Goal: Task Accomplishment & Management: Complete application form

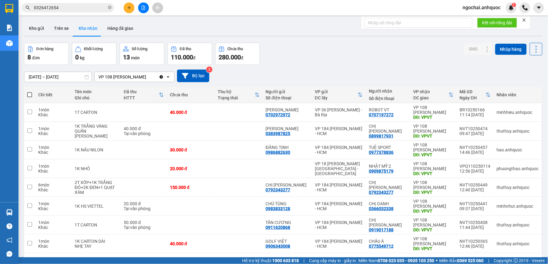
click at [483, 8] on span "ngochai.anhquoc" at bounding box center [482, 8] width 48 height 8
click at [476, 19] on span "Đăng xuất" at bounding box center [484, 19] width 35 height 7
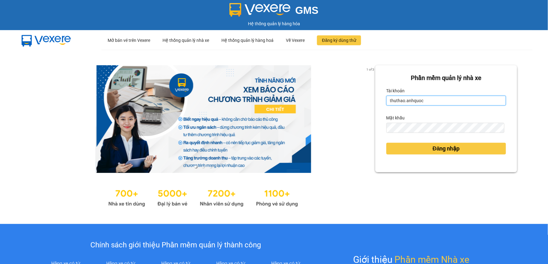
click at [459, 96] on input "thuthao.anhquoc" at bounding box center [446, 101] width 120 height 10
type input "huyentrang.anhquoc"
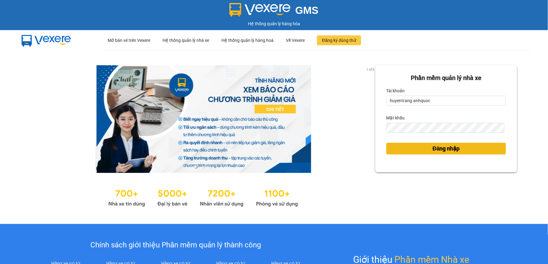
click at [432, 147] on span "Đăng nhập" at bounding box center [445, 149] width 27 height 9
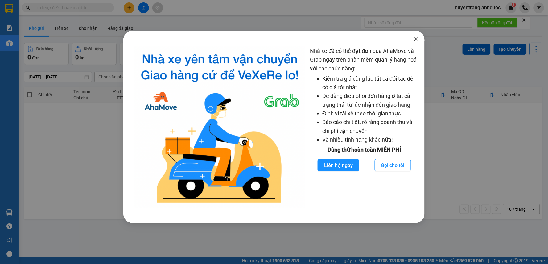
click at [416, 39] on icon "close" at bounding box center [415, 39] width 5 height 5
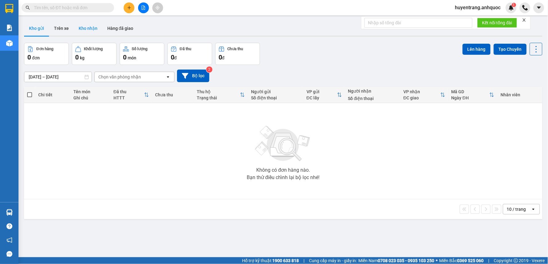
click at [92, 32] on button "Kho nhận" at bounding box center [88, 28] width 29 height 15
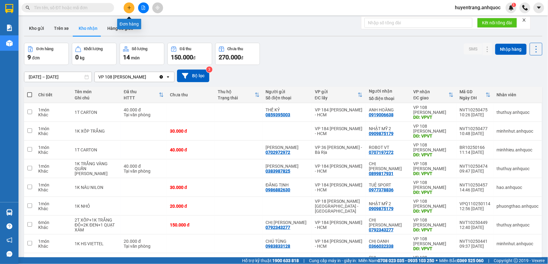
click at [127, 8] on icon "plus" at bounding box center [129, 8] width 4 height 4
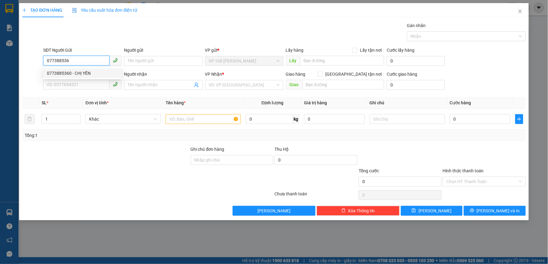
click at [107, 76] on div "0773885360 - CHỊ YẾN" at bounding box center [82, 73] width 71 height 7
type input "0773885360"
type input "CHỊ YẾN"
type input "0832907526"
type input "C TY"
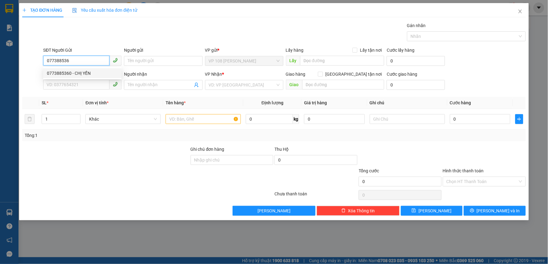
type input "VPNVT"
type input "40.000"
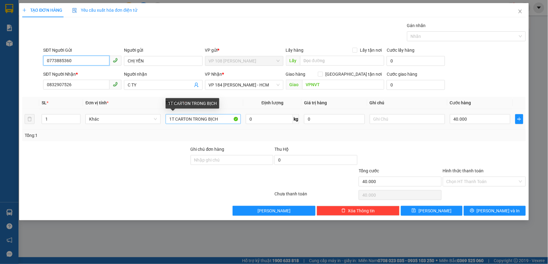
type input "0773885360"
click at [225, 121] on input "1T CARTON TRONG BỊCH" at bounding box center [203, 119] width 75 height 10
drag, startPoint x: 225, startPoint y: 121, endPoint x: 193, endPoint y: 122, distance: 32.1
click at [193, 122] on input "1T CARTON TRONG BỊCH" at bounding box center [203, 119] width 75 height 10
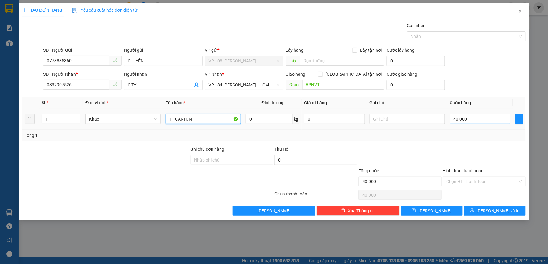
type input "1T CARTON"
click at [474, 119] on input "40.000" at bounding box center [480, 119] width 61 height 10
type input "3"
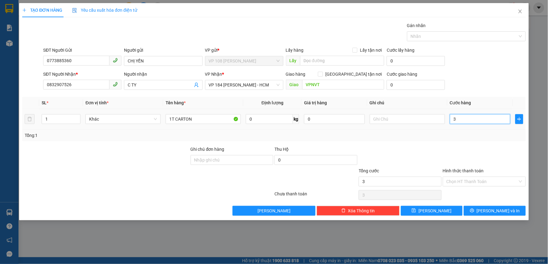
type input "30"
type input "300"
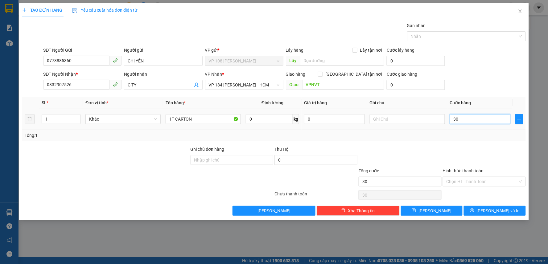
type input "300"
type input "3.000"
type input "30.000"
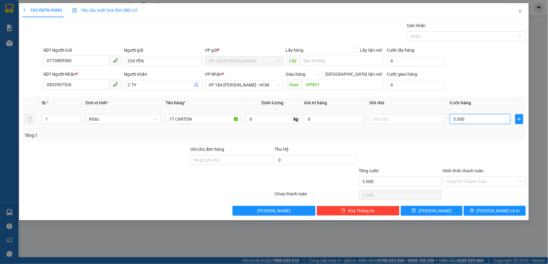
type input "30.000"
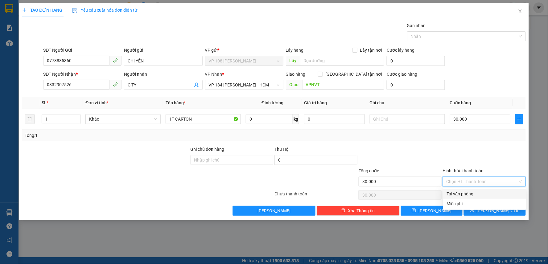
click at [491, 184] on input "Hình thức thanh toán" at bounding box center [481, 181] width 71 height 9
click at [495, 194] on div "Tại văn phòng" at bounding box center [485, 194] width 76 height 7
type input "0"
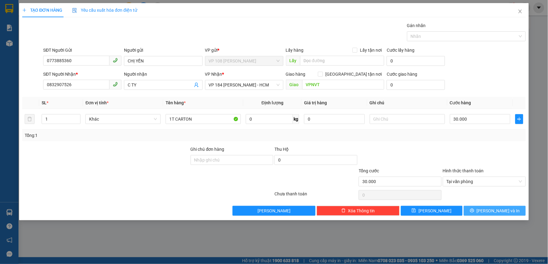
click at [500, 210] on span "Lưu và In" at bounding box center [497, 211] width 43 height 7
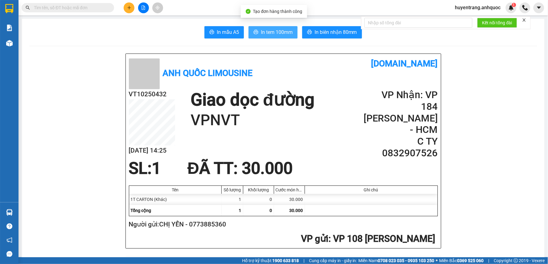
click at [273, 30] on span "In tem 100mm" at bounding box center [277, 32] width 32 height 8
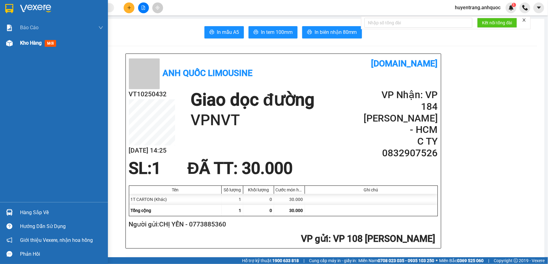
click at [21, 43] on span "Kho hàng" at bounding box center [31, 43] width 22 height 6
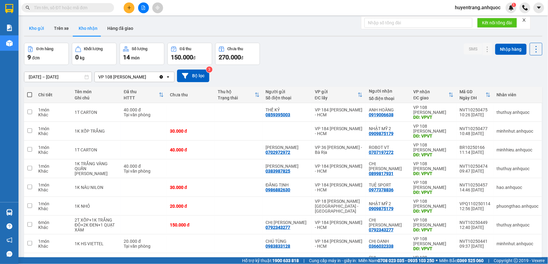
click at [43, 31] on button "Kho gửi" at bounding box center [36, 28] width 25 height 15
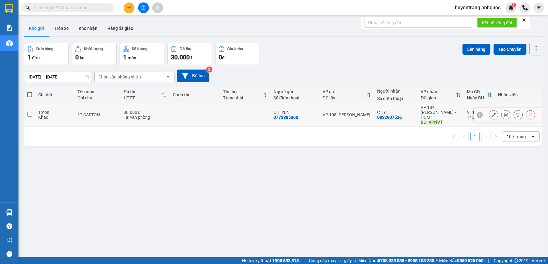
click at [126, 115] on div "Tại văn phòng" at bounding box center [145, 117] width 43 height 5
checkbox input "true"
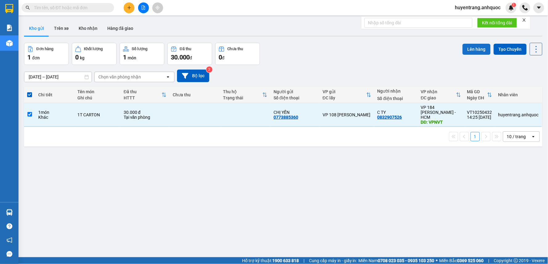
click at [470, 49] on button "Lên hàng" at bounding box center [476, 49] width 28 height 11
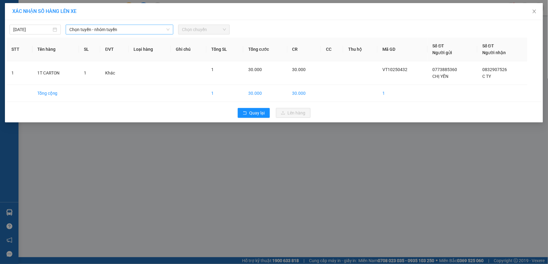
click at [122, 29] on span "Chọn tuyến - nhóm tuyến" at bounding box center [119, 29] width 100 height 9
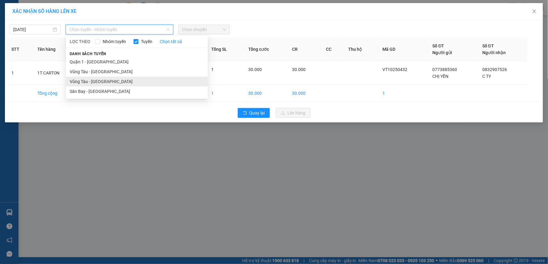
click at [102, 84] on li "Vũng Tàu - Sân Bay" at bounding box center [137, 82] width 142 height 10
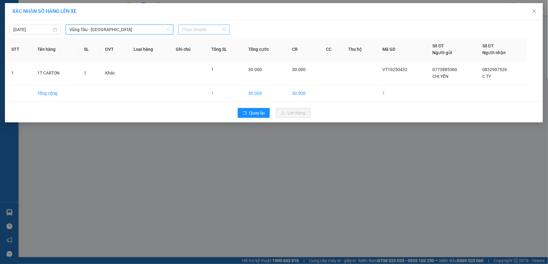
click at [207, 28] on span "Chọn chuyến" at bounding box center [204, 29] width 44 height 9
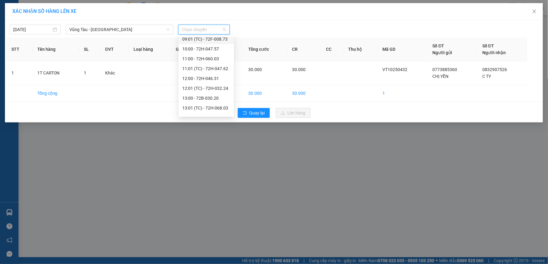
scroll to position [171, 0]
click at [203, 107] on div "15:00 - 72H-047.21" at bounding box center [206, 107] width 48 height 7
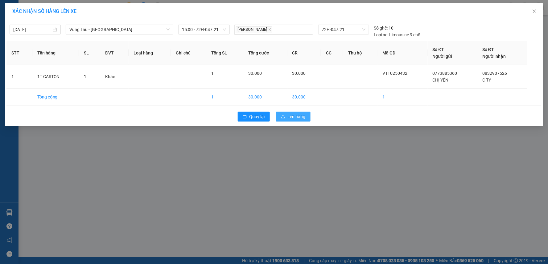
click at [286, 118] on button "Lên hàng" at bounding box center [293, 117] width 35 height 10
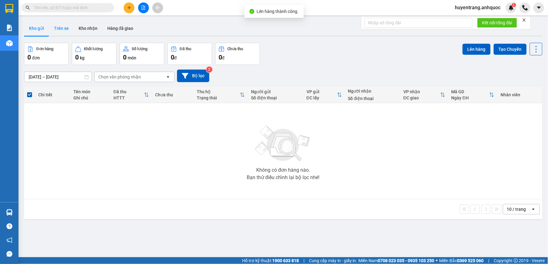
click at [65, 32] on button "Trên xe" at bounding box center [61, 28] width 25 height 15
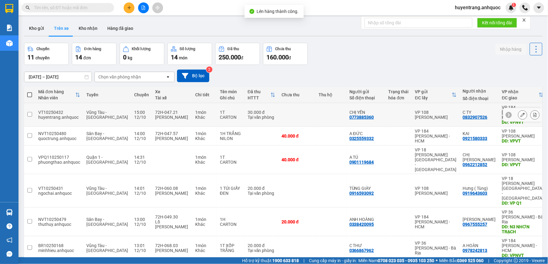
click at [530, 112] on button at bounding box center [534, 115] width 9 height 11
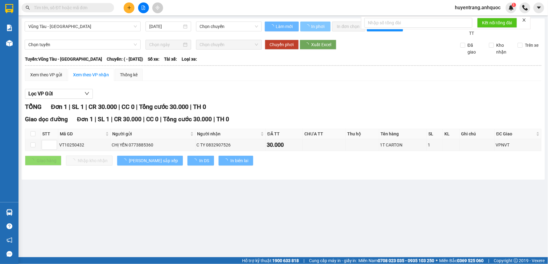
click at [322, 28] on span "In phơi" at bounding box center [318, 26] width 14 height 7
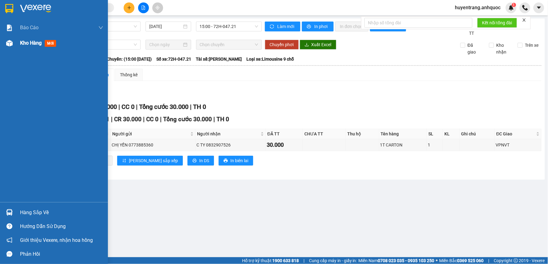
click at [18, 42] on div "Kho hàng mới" at bounding box center [54, 42] width 108 height 15
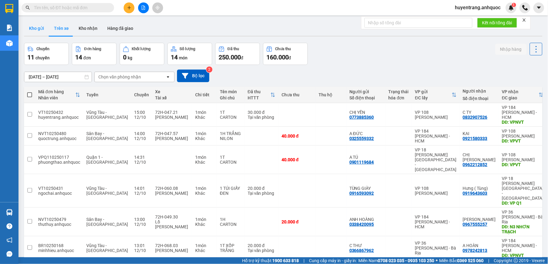
click at [34, 34] on button "Kho gửi" at bounding box center [36, 28] width 25 height 15
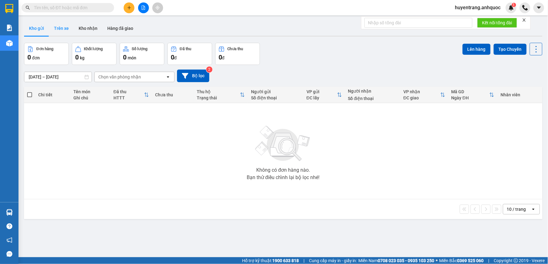
click at [63, 32] on button "Trên xe" at bounding box center [61, 28] width 25 height 15
